Goal: Task Accomplishment & Management: Manage account settings

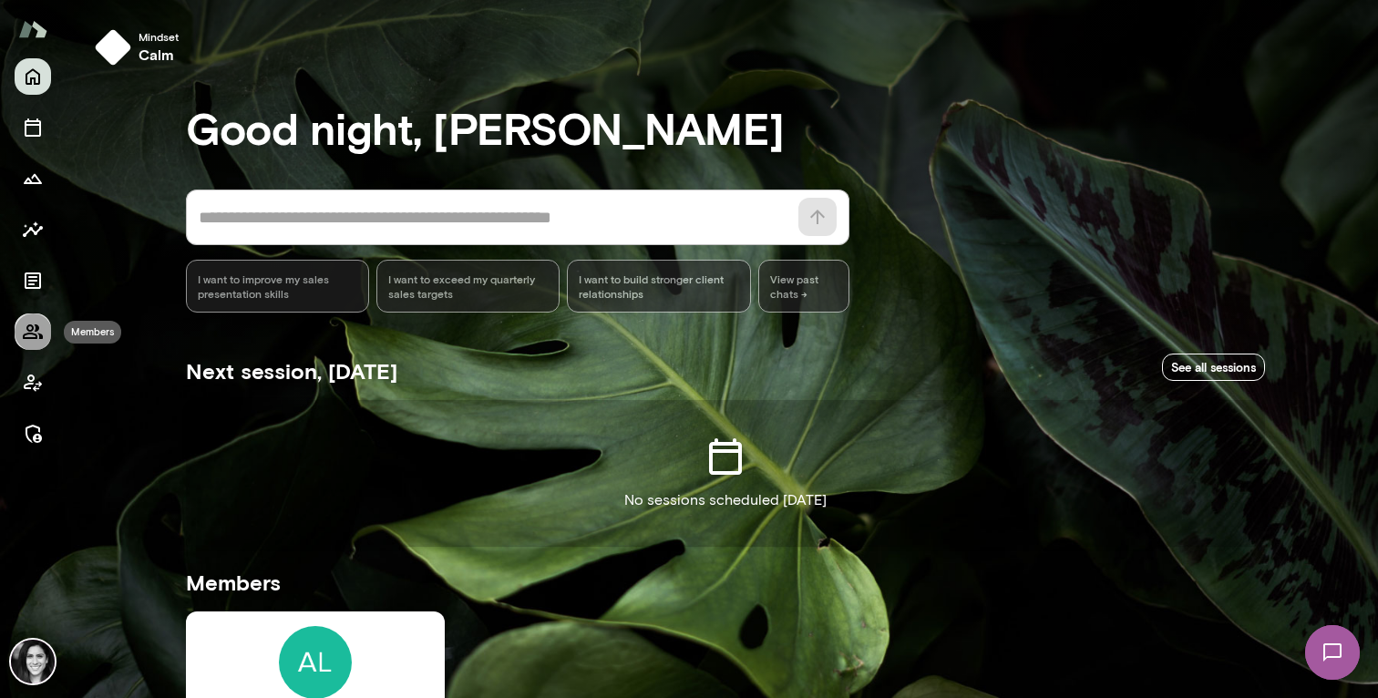
click at [35, 331] on icon "Members" at bounding box center [33, 331] width 20 height 15
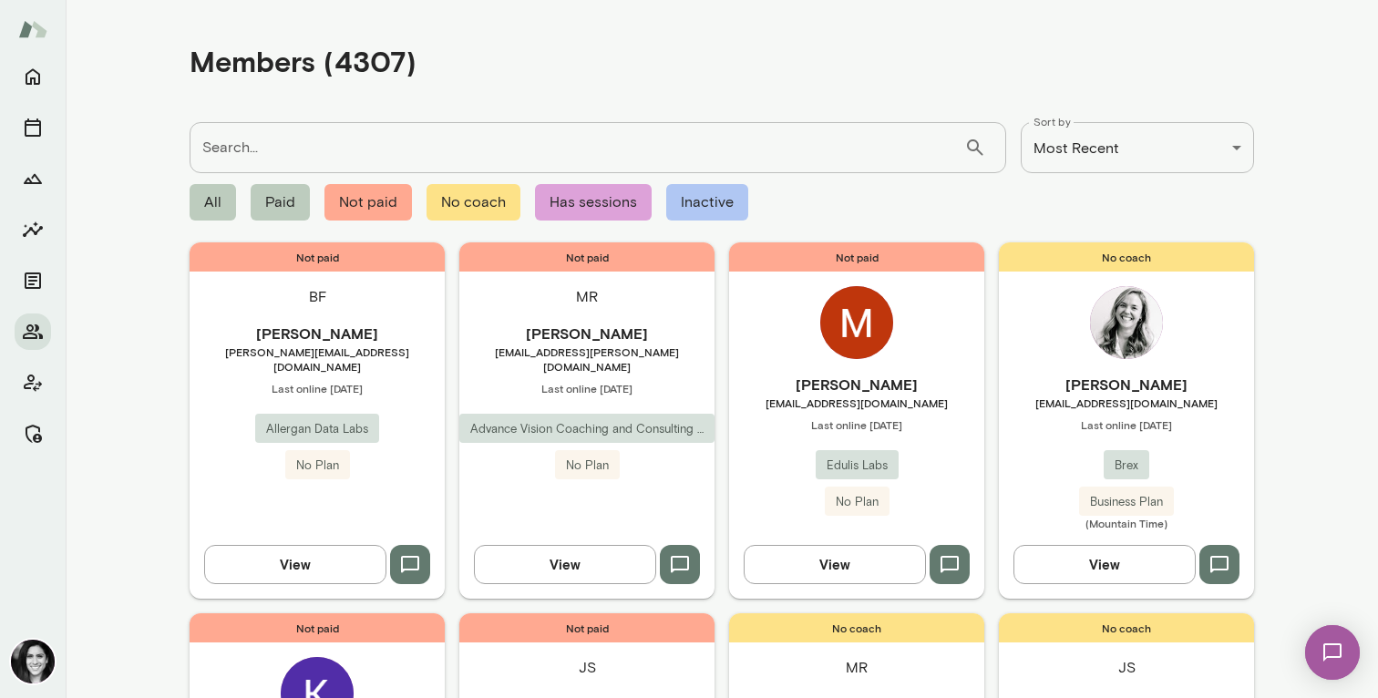
click at [394, 356] on div "Not paid BF [PERSON_NAME] [PERSON_NAME][EMAIL_ADDRESS][DOMAIN_NAME] Last online…" at bounding box center [317, 419] width 255 height 355
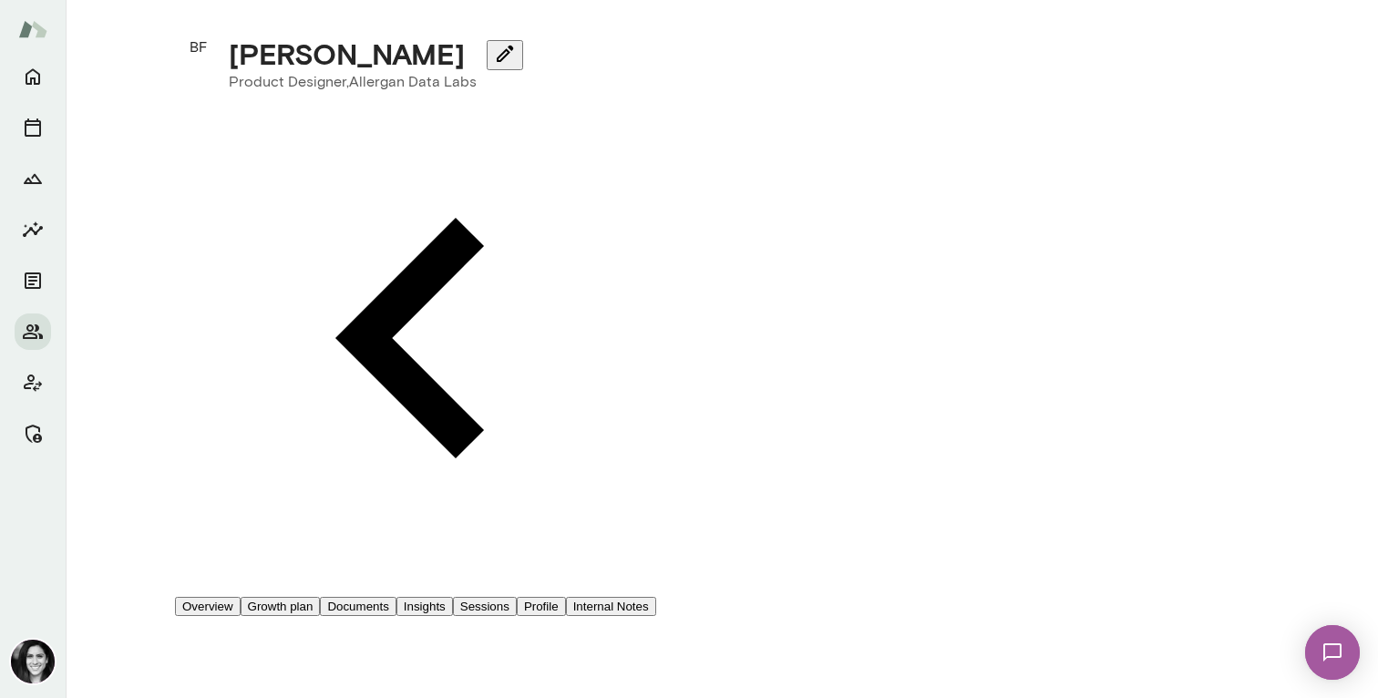
click at [566, 597] on button "Profile" at bounding box center [541, 606] width 49 height 19
